Goal: Task Accomplishment & Management: Complete application form

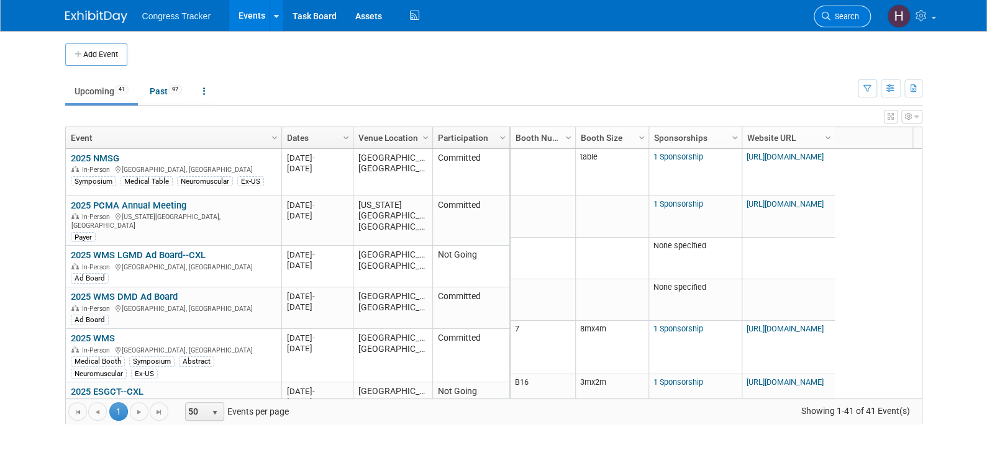
click at [829, 12] on icon at bounding box center [826, 16] width 9 height 9
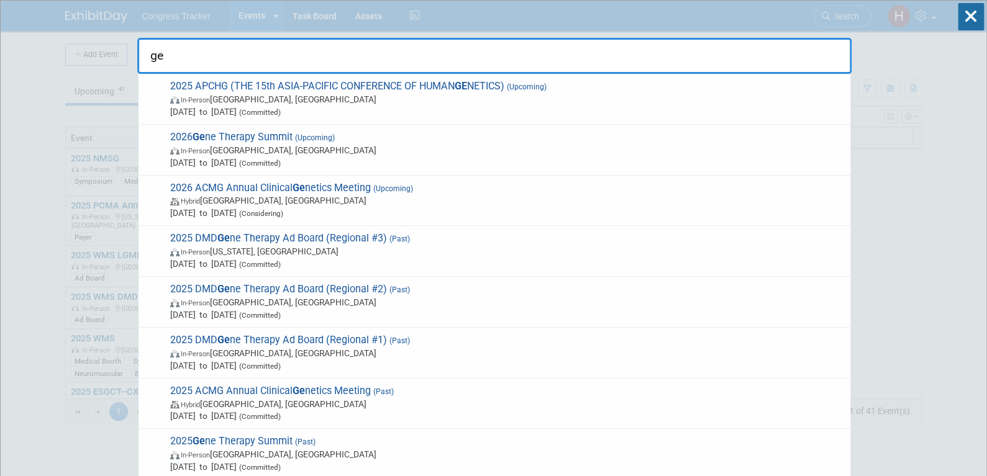
type input "g"
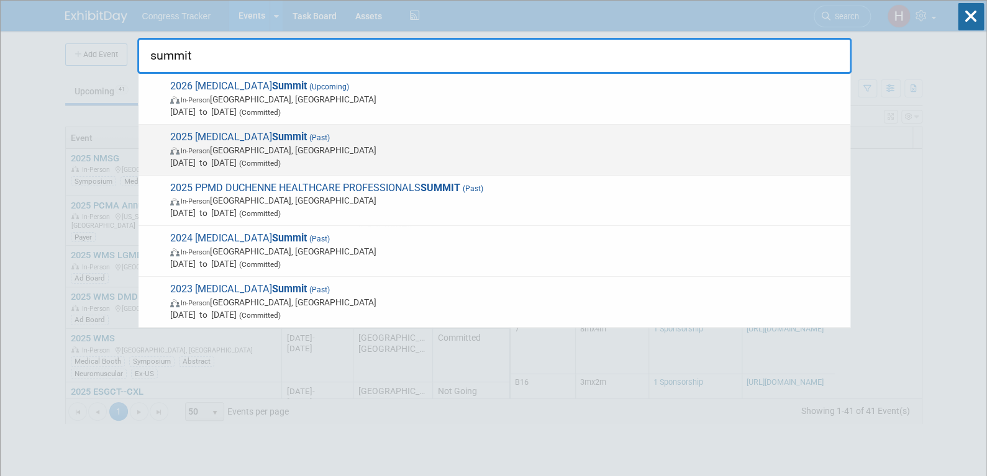
type input "summit"
click at [208, 137] on span "2025 Gene Therapy Summit (Past) In-Person Tucson, AZ Jan 28, 2025 to Jan 30, 20…" at bounding box center [505, 150] width 678 height 38
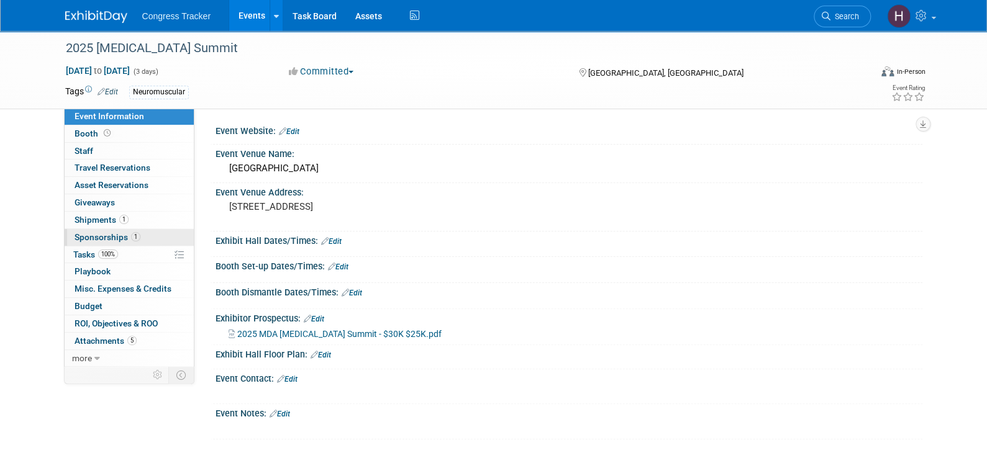
click at [99, 241] on span "Sponsorships 1" at bounding box center [108, 237] width 66 height 10
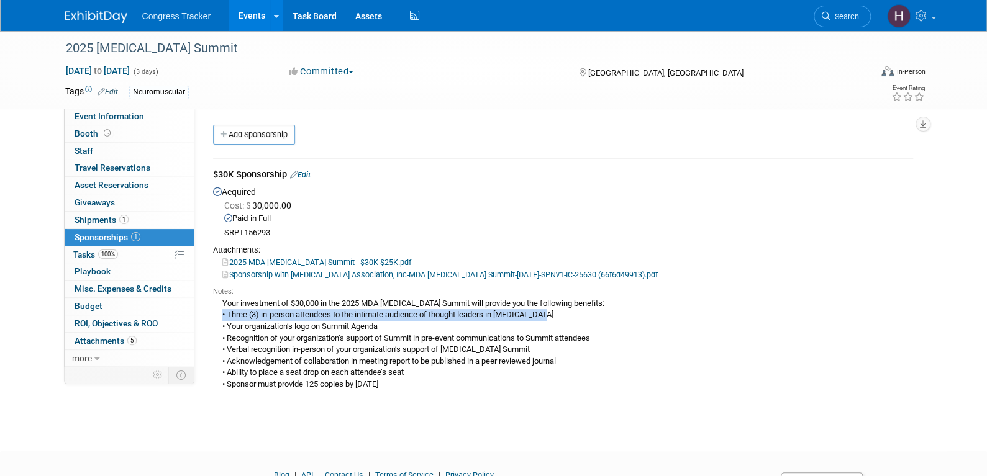
drag, startPoint x: 560, startPoint y: 315, endPoint x: 216, endPoint y: 315, distance: 344.1
click at [216, 315] on div "Your investment of $30,000 in the 2025 MDA [MEDICAL_DATA] Summit will provide y…" at bounding box center [563, 344] width 700 height 94
click at [266, 275] on link "Sponsorship with Muscular Dystrophy Association, Inc-MDA Gene Therapy Summit-Ja…" at bounding box center [439, 274] width 435 height 9
click at [252, 16] on link "Events" at bounding box center [251, 15] width 45 height 31
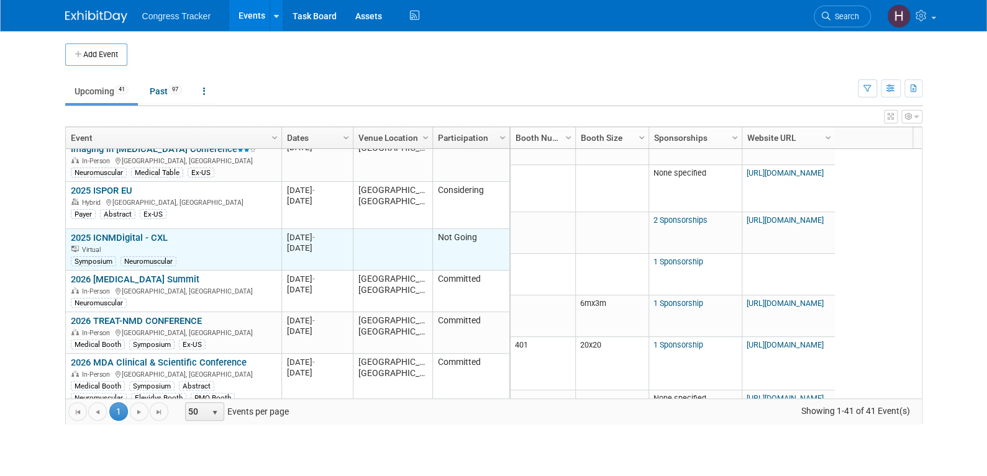
scroll to position [597, 0]
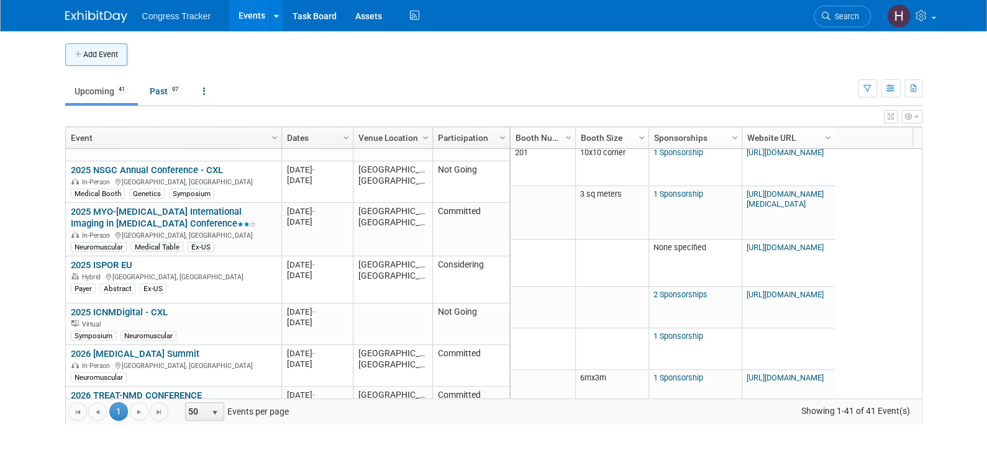
click at [91, 57] on button "Add Event" at bounding box center [96, 54] width 62 height 22
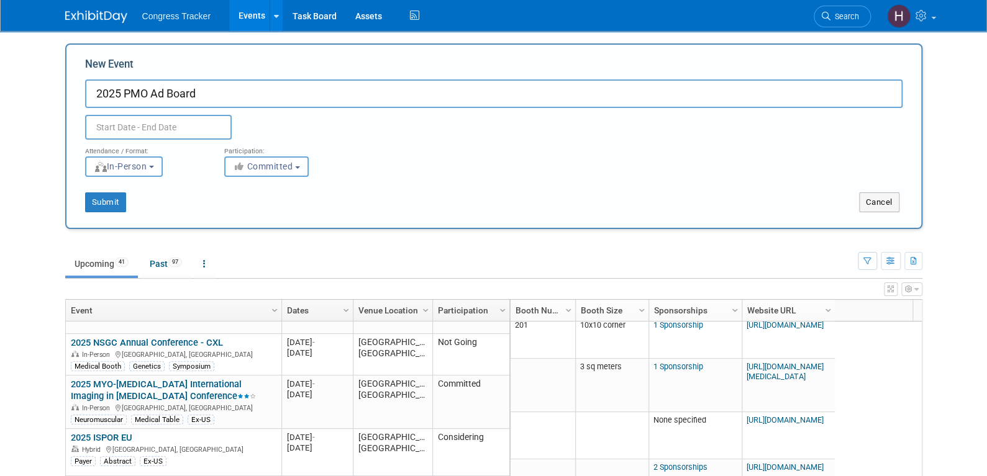
type input "2025 PMO Ad Board"
click at [148, 130] on input "text" at bounding box center [158, 127] width 147 height 25
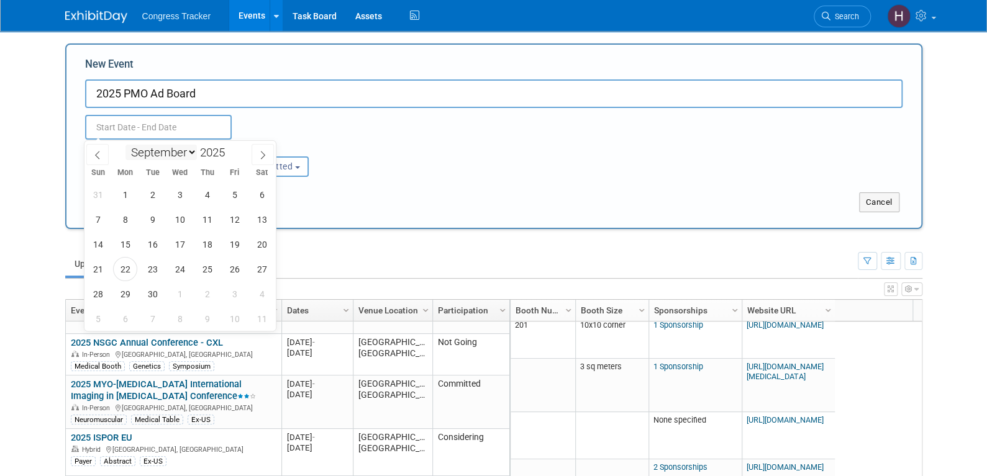
click at [160, 150] on select "January February March April May June July August September October November De…" at bounding box center [160, 153] width 71 height 16
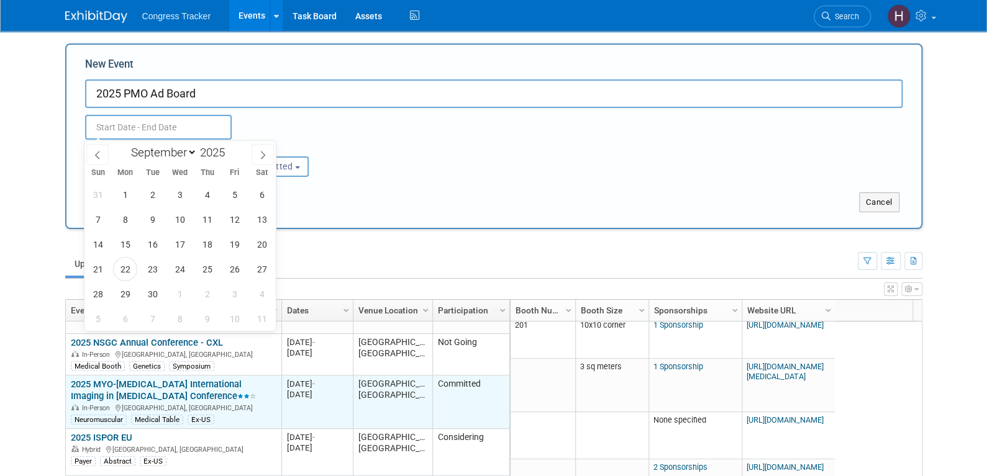
select select "11"
click at [125, 145] on select "January February March April May June July August September October November De…" at bounding box center [160, 153] width 71 height 16
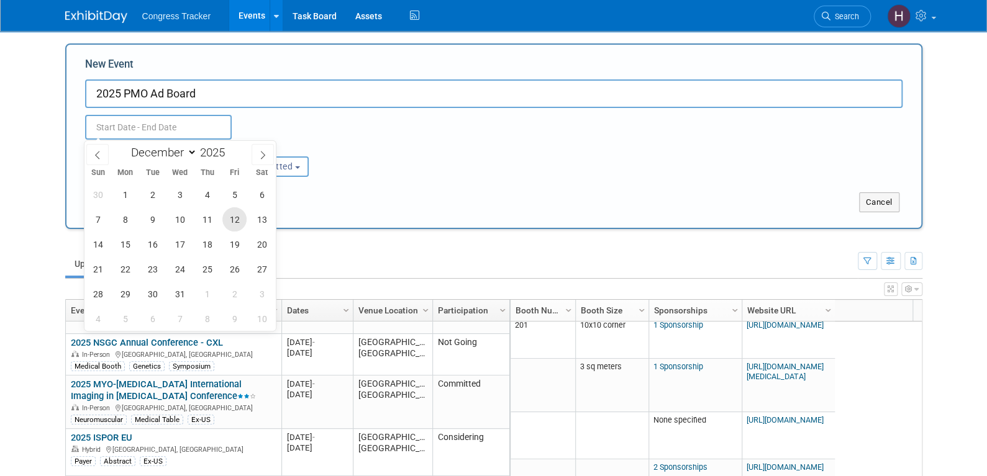
click at [235, 223] on span "12" at bounding box center [234, 219] width 24 height 24
click at [260, 219] on span "13" at bounding box center [262, 219] width 24 height 24
type input "Dec 12, 2025 to Dec 13, 2025"
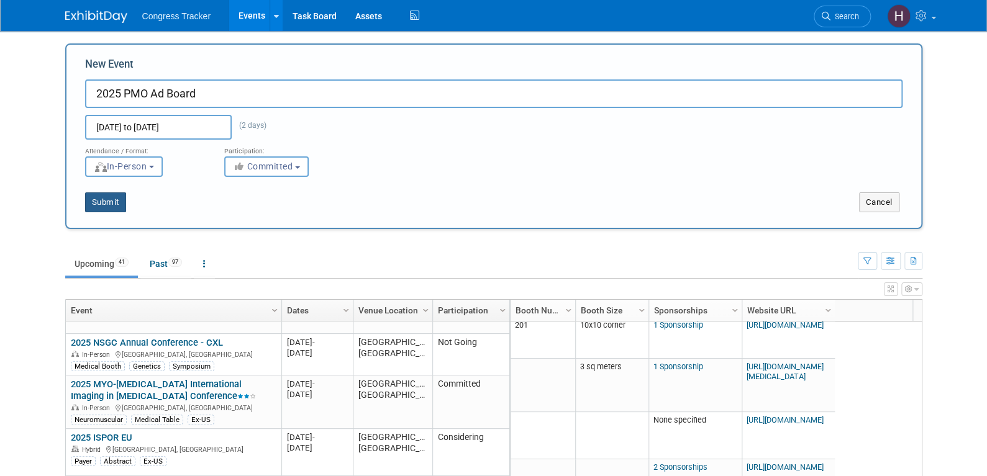
click at [105, 206] on button "Submit" at bounding box center [105, 203] width 41 height 20
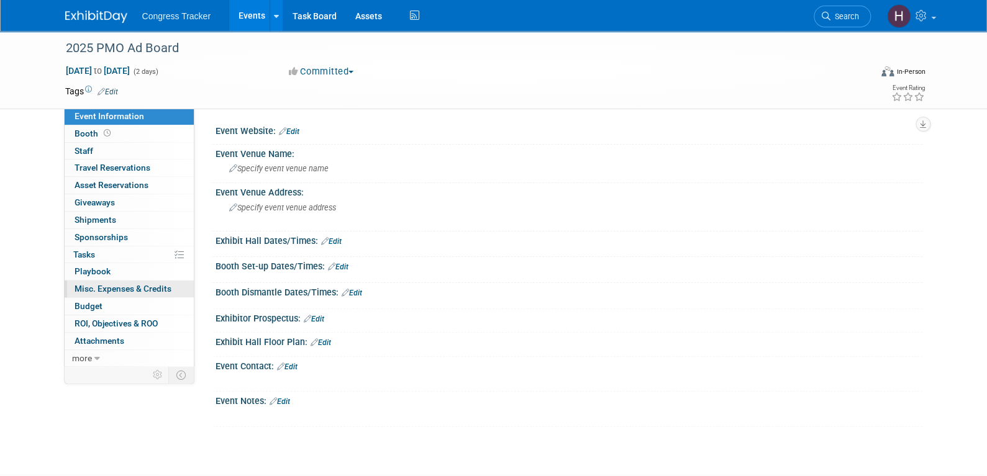
click at [104, 284] on span "Misc. Expenses & Credits 0" at bounding box center [123, 289] width 97 height 10
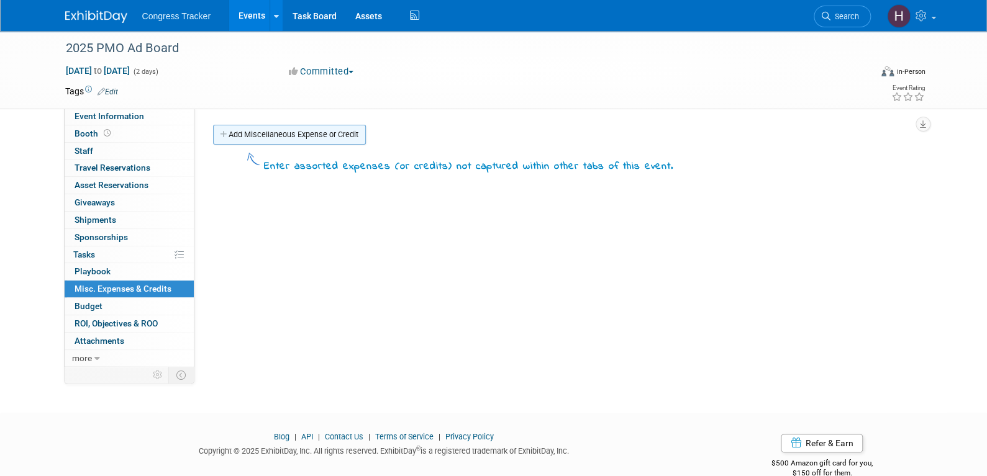
click at [309, 136] on link "Add Miscellaneous Expense or Credit" at bounding box center [289, 135] width 153 height 20
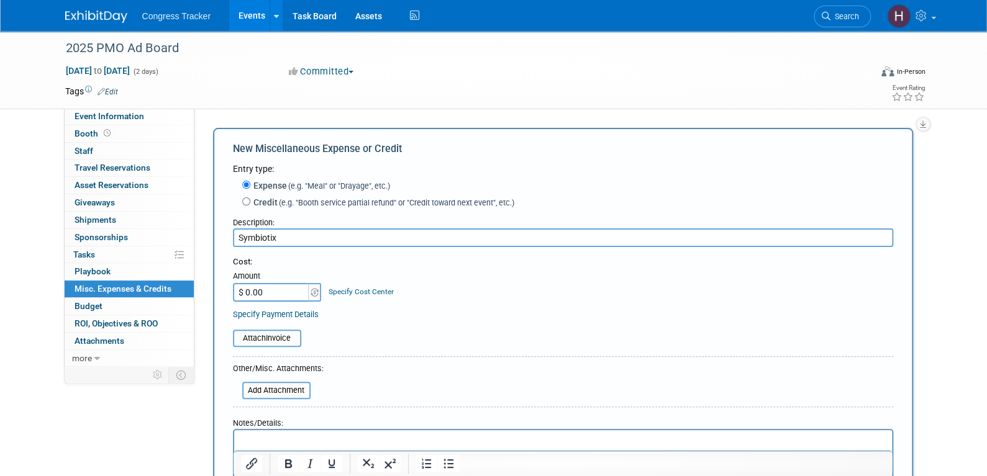
type input "Symbiotix"
click at [273, 290] on input "$ 0.00" at bounding box center [272, 292] width 78 height 19
paste input "231,640.21"
type input "$ 231,640.21"
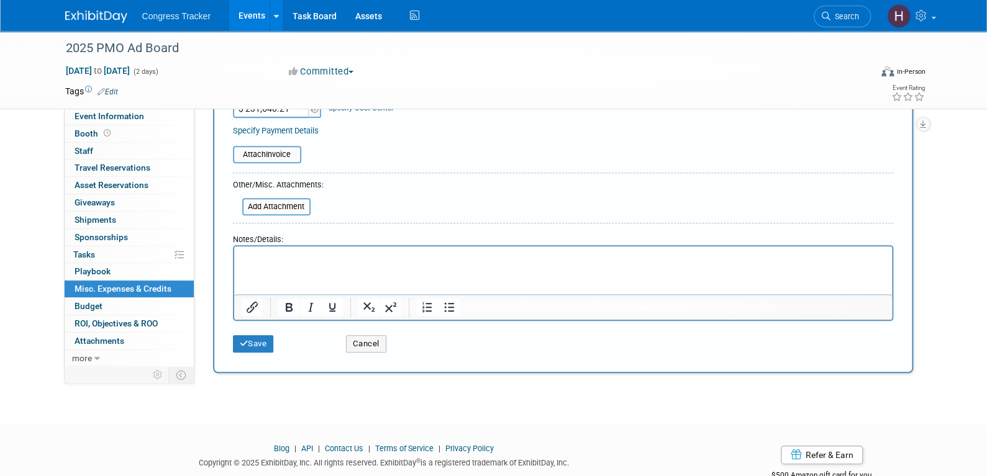
scroll to position [186, 0]
click at [278, 206] on input "file" at bounding box center [235, 204] width 148 height 15
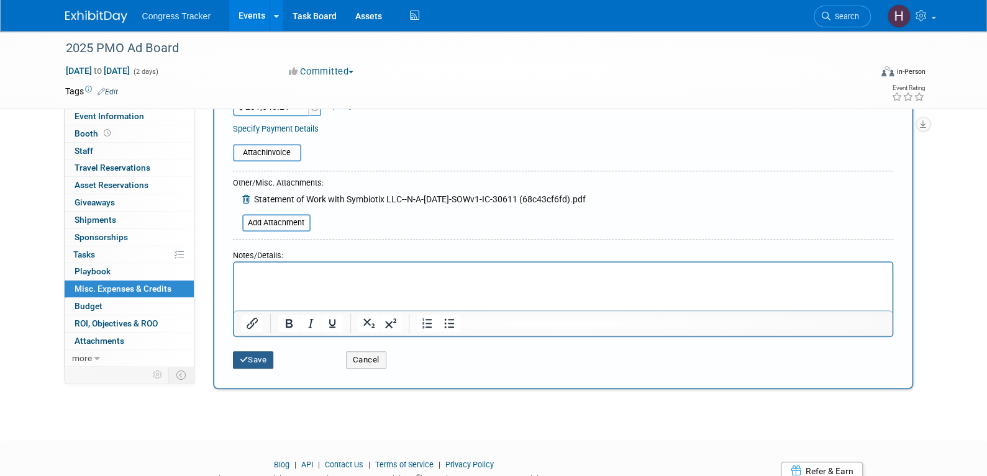
click at [253, 355] on button "Save" at bounding box center [253, 360] width 41 height 17
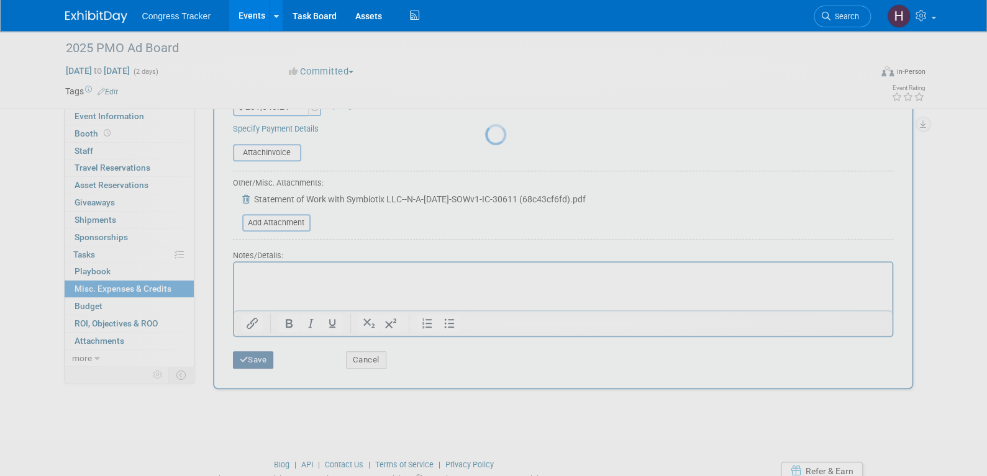
scroll to position [23, 0]
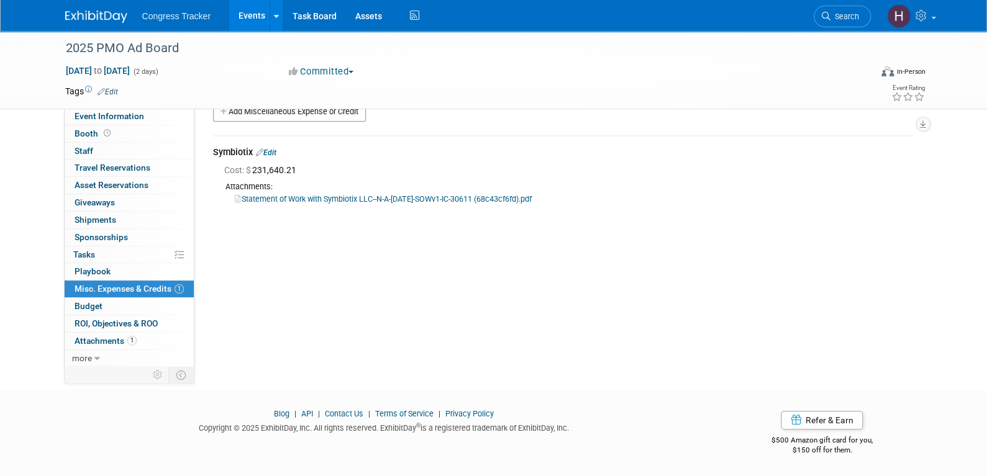
click at [238, 13] on link "Events" at bounding box center [251, 15] width 45 height 31
